Goal: Transaction & Acquisition: Purchase product/service

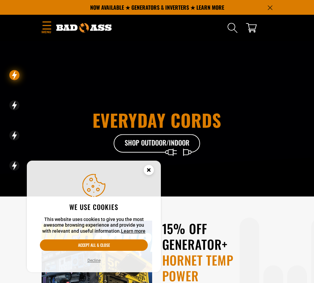
click at [149, 167] on circle "Cookie Consent" at bounding box center [149, 170] width 10 height 10
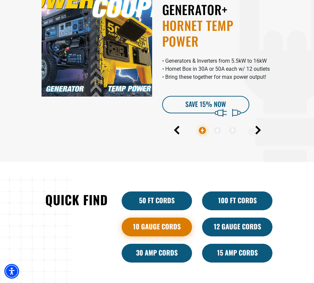
click at [158, 225] on link "10 Gauge Cords" at bounding box center [157, 227] width 70 height 19
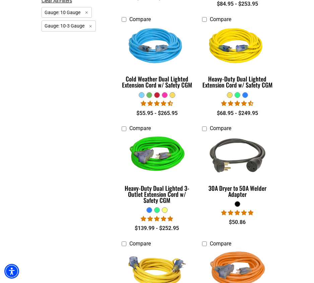
scroll to position [268, 0]
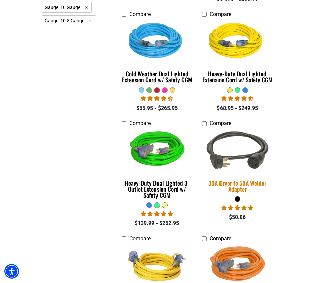
click at [239, 160] on img at bounding box center [237, 151] width 79 height 71
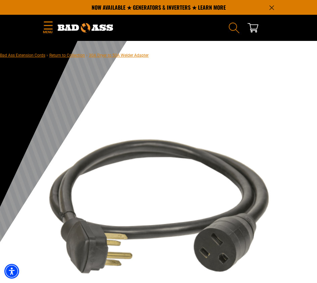
click at [229, 27] on use "Search" at bounding box center [234, 27] width 10 height 11
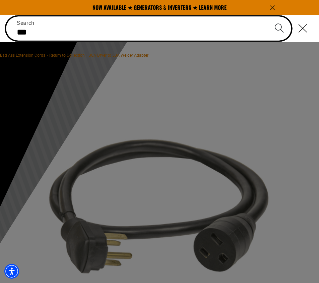
type input "***"
click at [268, 16] on button "Search" at bounding box center [279, 27] width 23 height 23
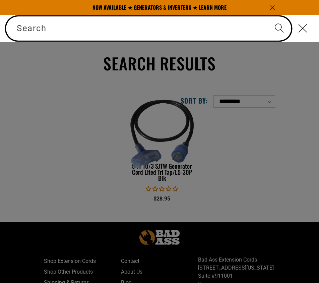
click at [96, 31] on input "Search" at bounding box center [148, 28] width 285 height 24
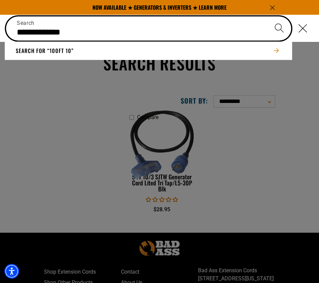
type input "**********"
click at [268, 16] on button "Search" at bounding box center [279, 27] width 23 height 23
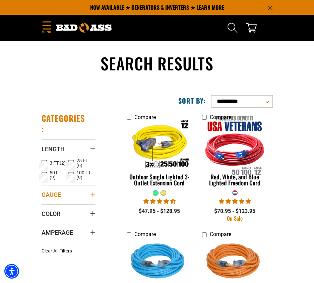
click at [85, 195] on summary "Gauge" at bounding box center [69, 194] width 54 height 19
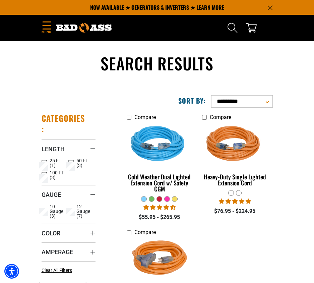
click at [71, 175] on ul "25 FT (1) 25 FT (1 product) 50 FT (3) 50 FT (3 products)" at bounding box center [69, 170] width 54 height 24
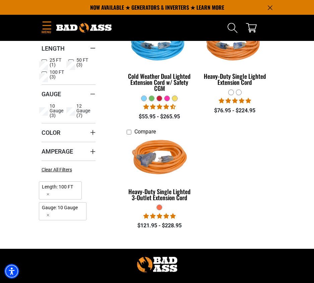
scroll to position [67, 0]
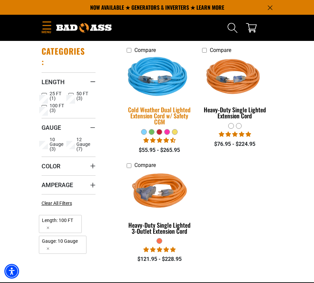
click at [158, 87] on img at bounding box center [159, 77] width 79 height 71
